Goal: Find specific page/section: Find specific page/section

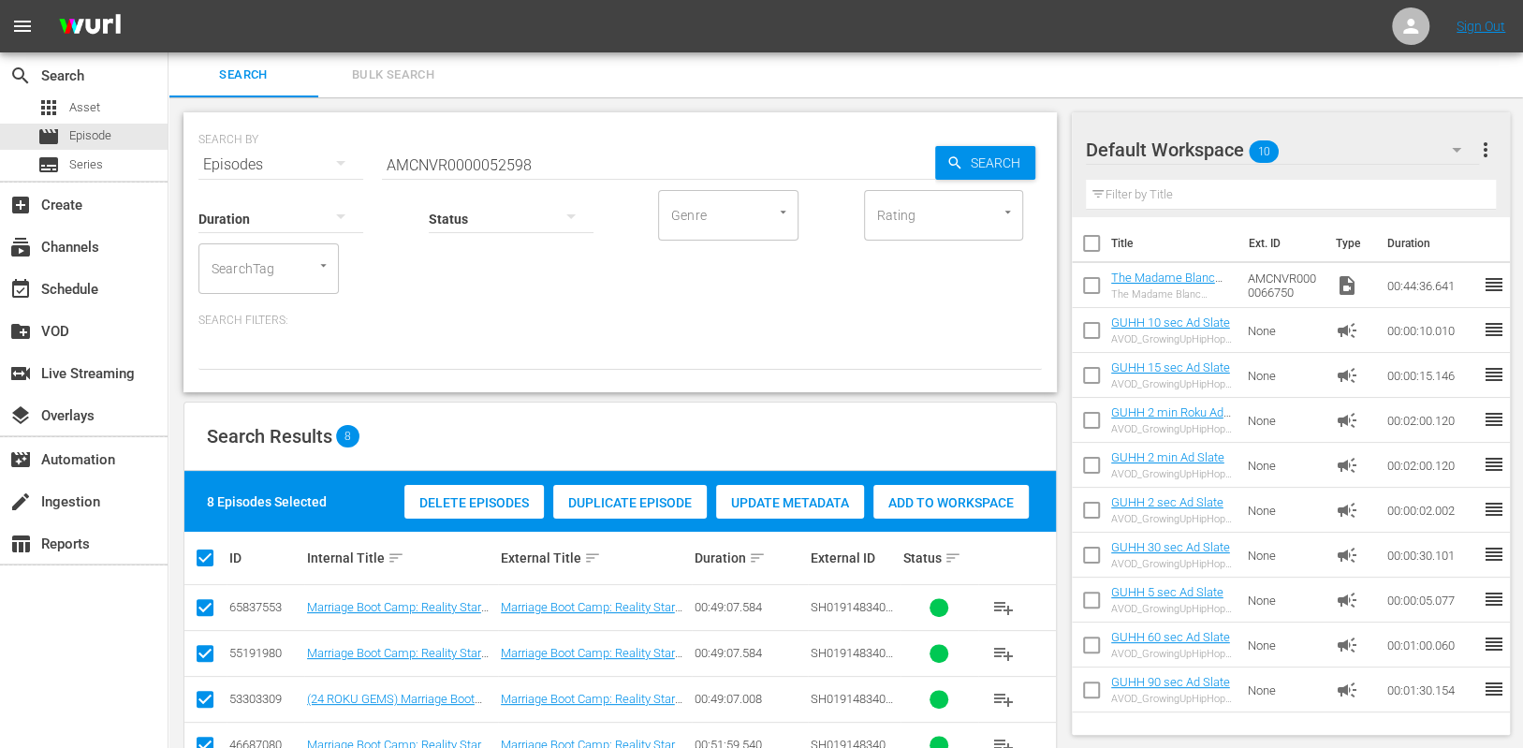
click at [479, 155] on input "AMCNVR0000052598" at bounding box center [658, 164] width 553 height 45
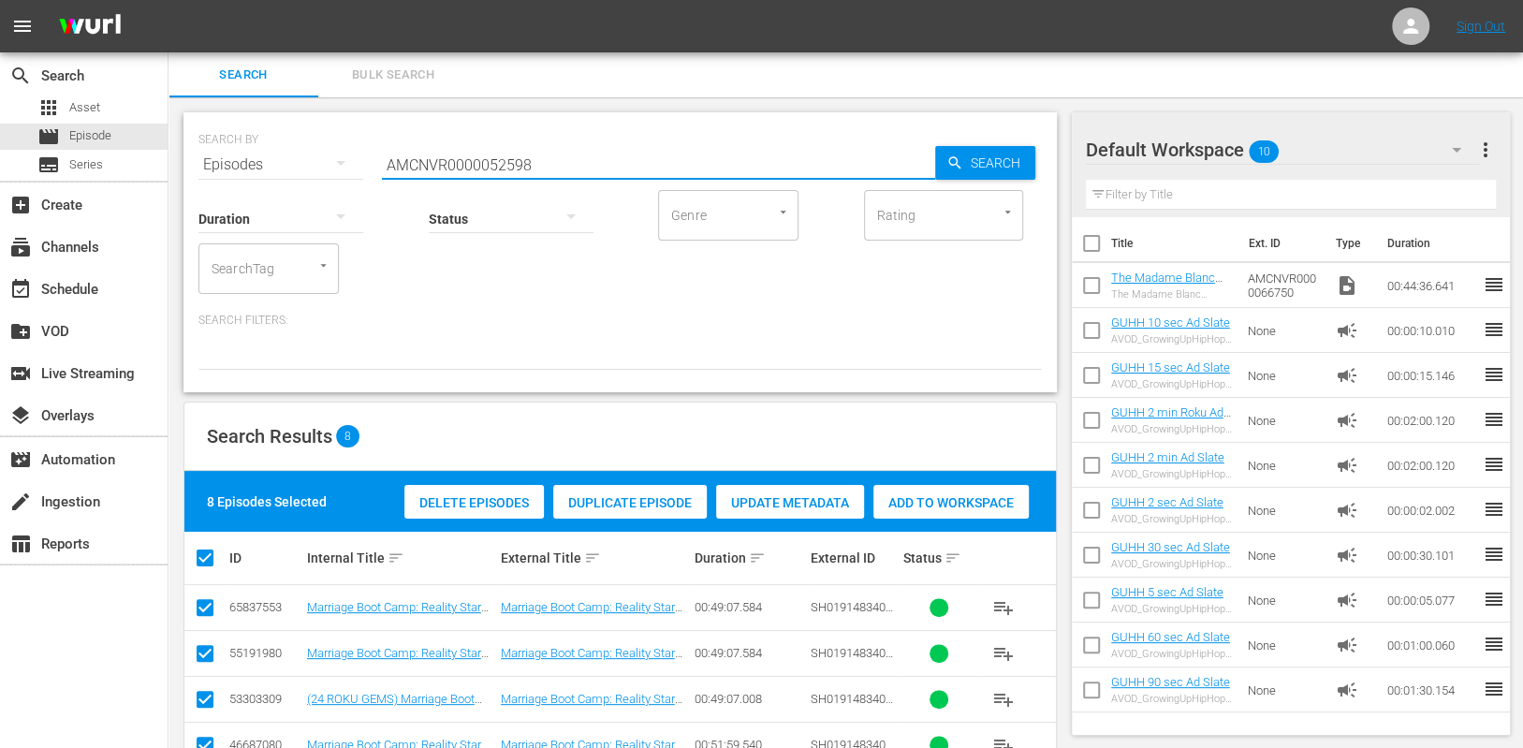
click at [479, 155] on input "AMCNVR0000052598" at bounding box center [658, 164] width 553 height 45
paste input "70722"
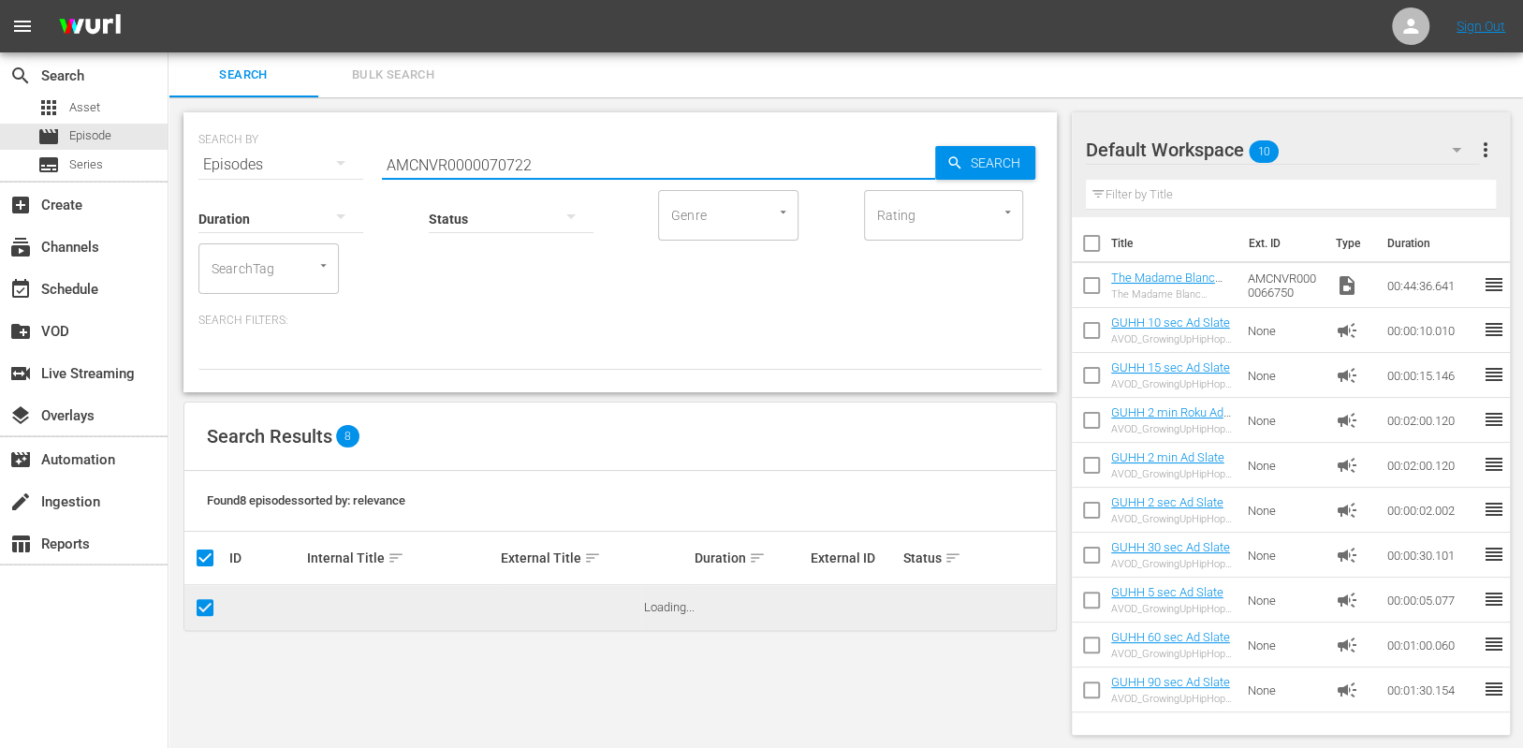
type input "AMCNVR0000070722"
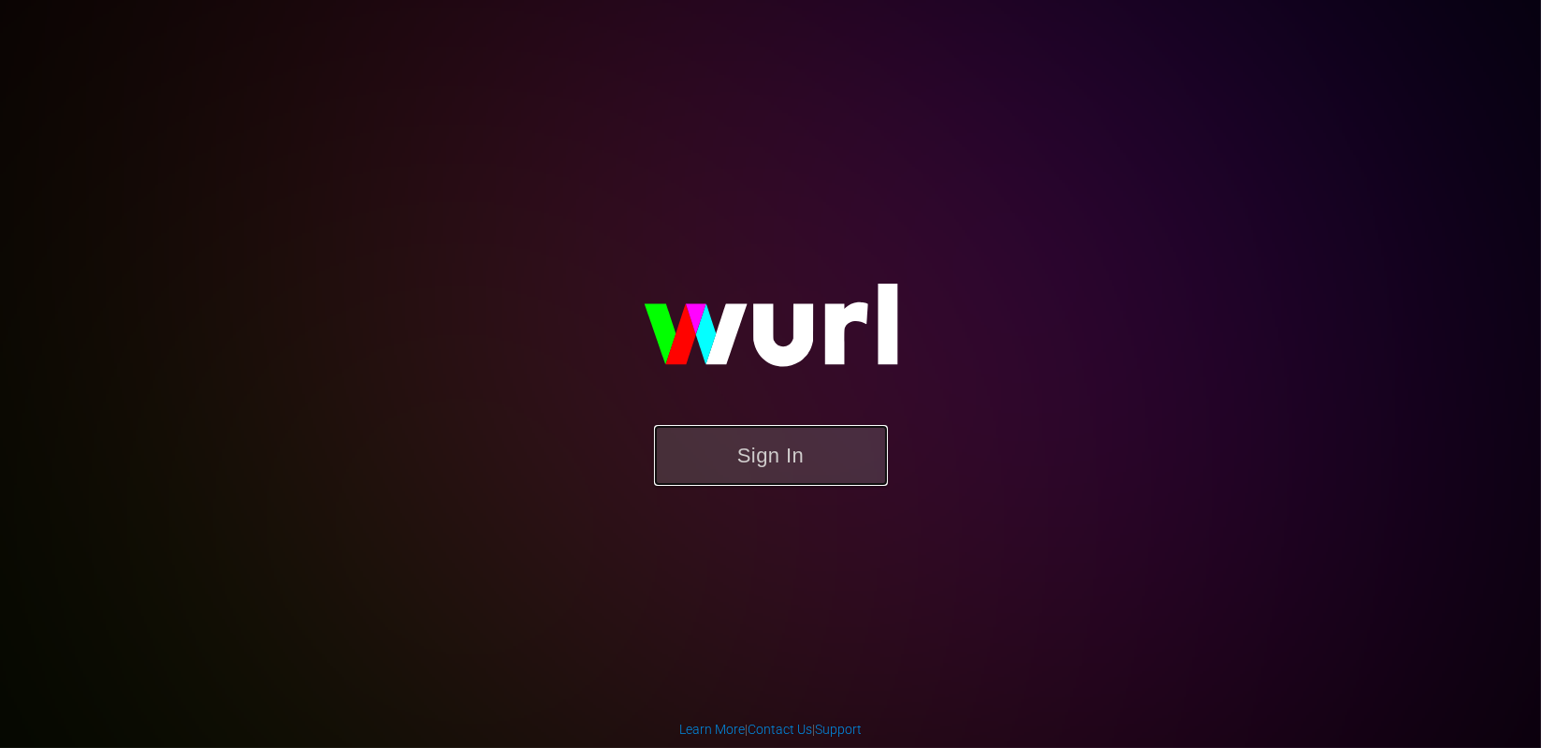
click at [703, 446] on button "Sign In" at bounding box center [771, 455] width 234 height 61
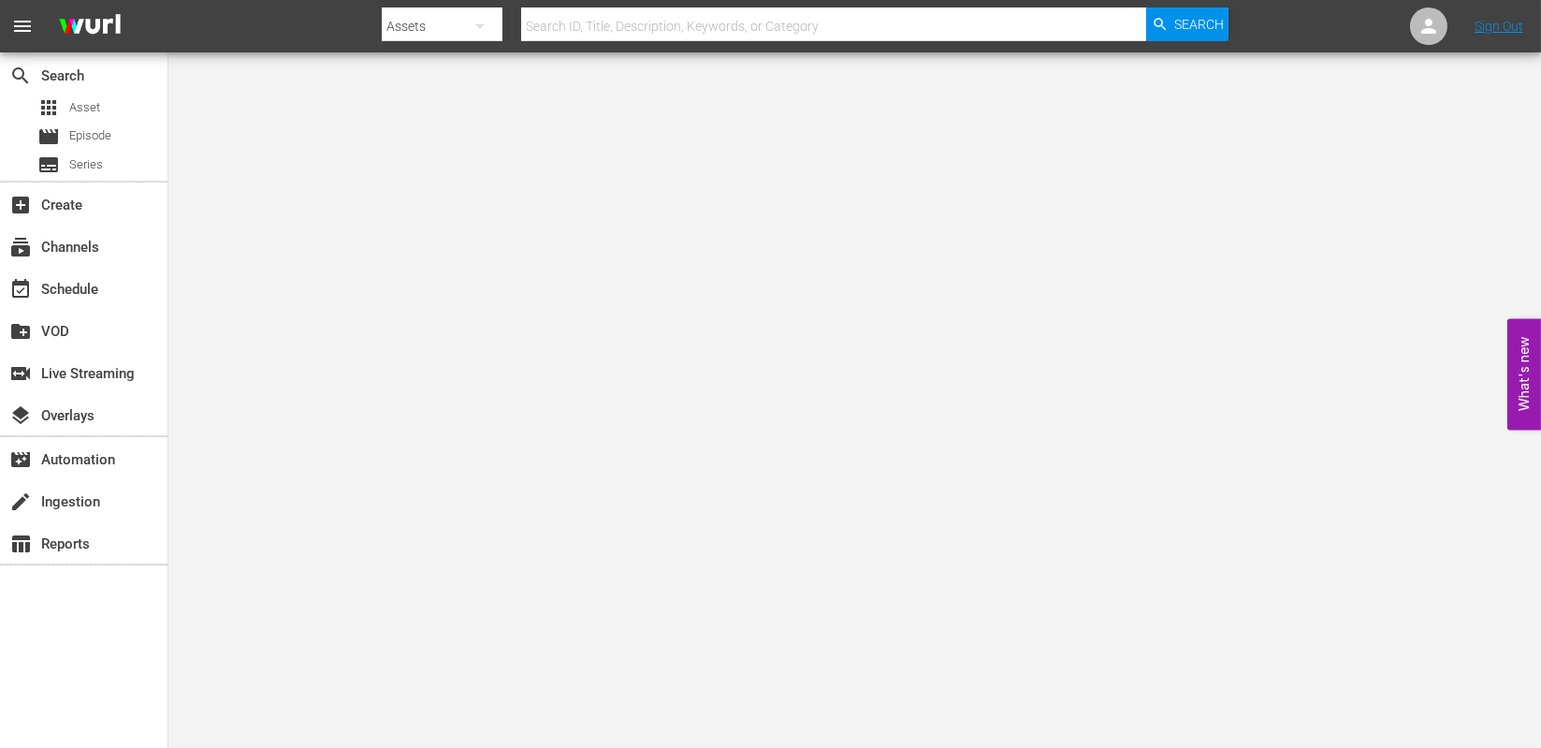
click at [635, 41] on div at bounding box center [806, 44] width 848 height 7
click at [636, 25] on input "text" at bounding box center [833, 26] width 625 height 45
paste input "AMCNVR0000070722"
type input "AMCNVR0000070722"
click at [1199, 38] on span "Search" at bounding box center [1200, 24] width 50 height 34
